Goal: Transaction & Acquisition: Obtain resource

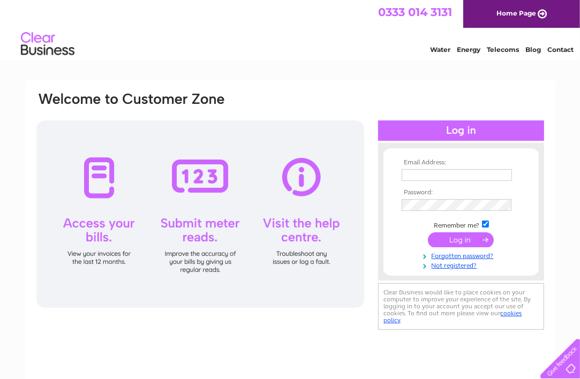
type input "nancy@womensaideml.org"
click at [454, 240] on input "submit" at bounding box center [461, 239] width 66 height 15
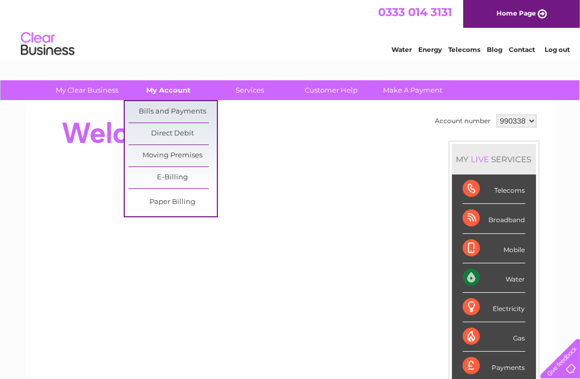
click at [174, 90] on link "My Account" at bounding box center [168, 90] width 88 height 20
click at [174, 107] on link "Bills and Payments" at bounding box center [172, 111] width 88 height 21
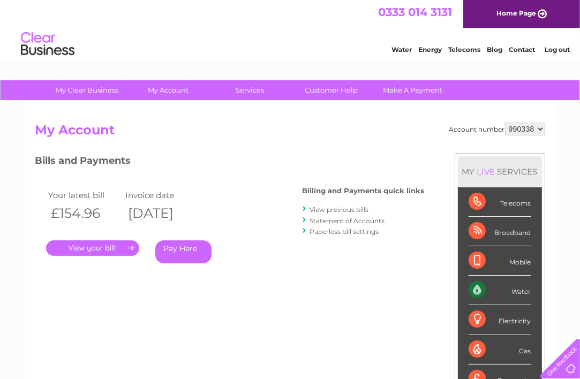
click at [77, 244] on link "." at bounding box center [92, 248] width 93 height 16
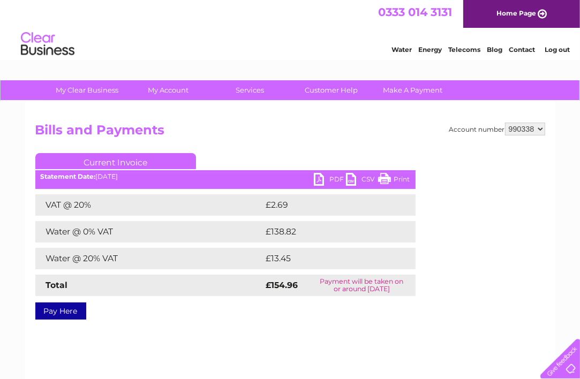
click at [323, 177] on link "PDF" at bounding box center [330, 181] width 32 height 16
